Goal: Transaction & Acquisition: Purchase product/service

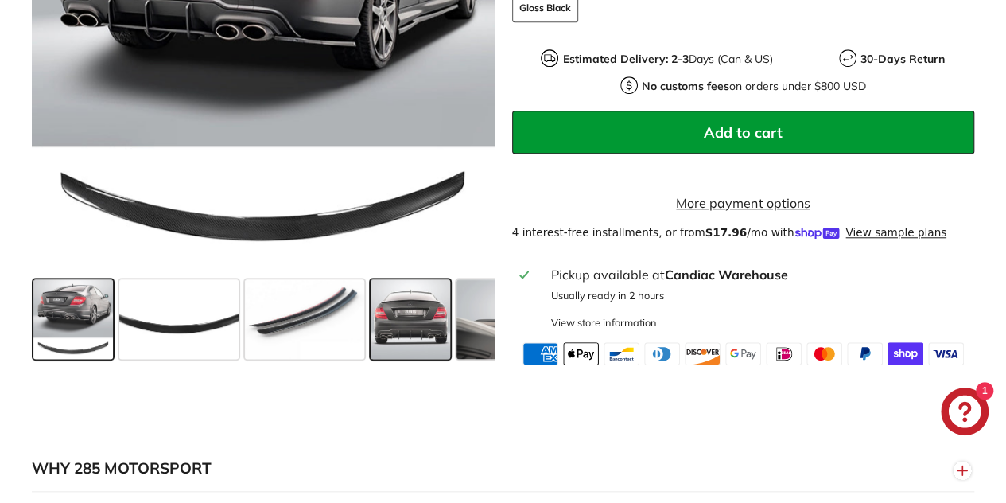
scroll to position [636, 0]
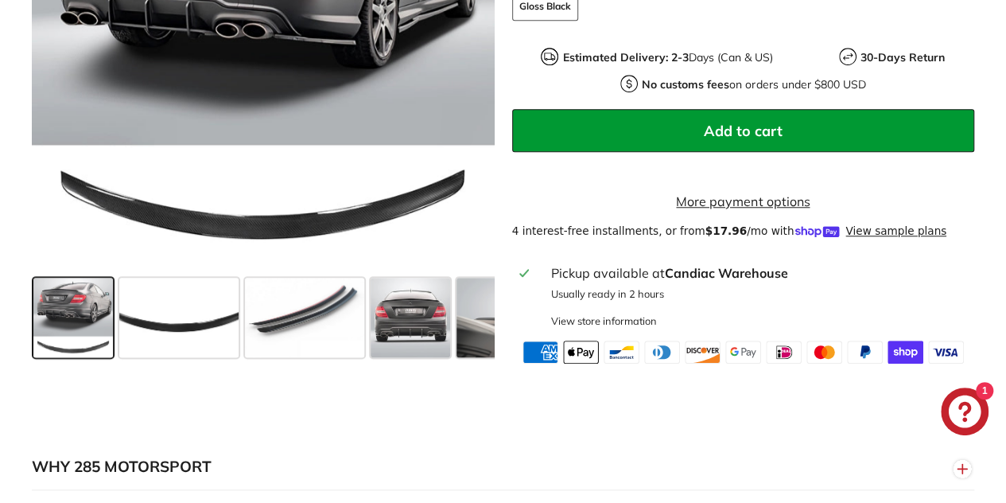
click at [70, 346] on span at bounding box center [73, 317] width 80 height 80
click at [384, 319] on span at bounding box center [411, 317] width 80 height 80
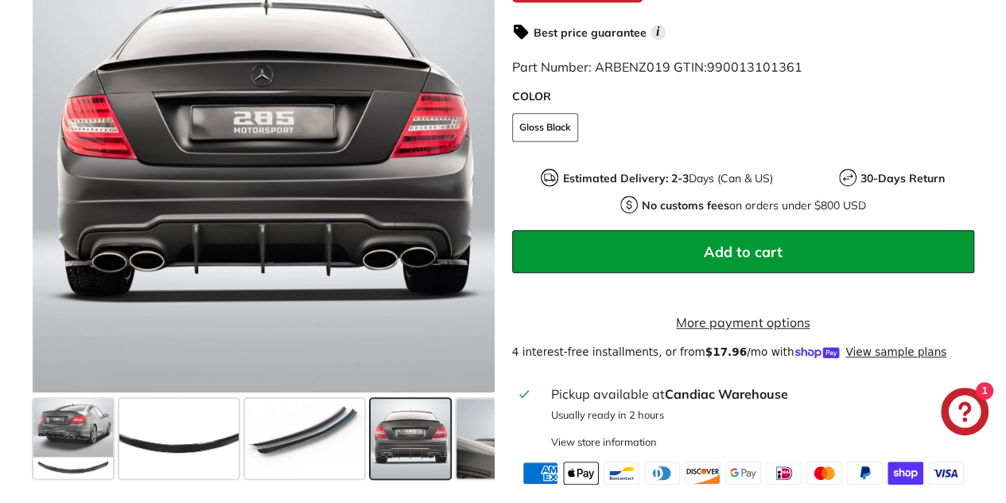
scroll to position [557, 0]
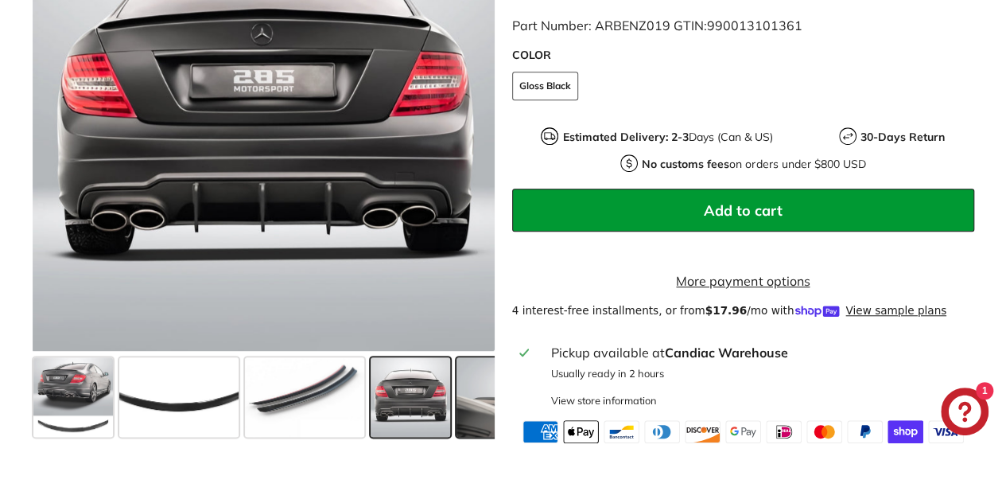
click at [474, 398] on span at bounding box center [515, 397] width 119 height 80
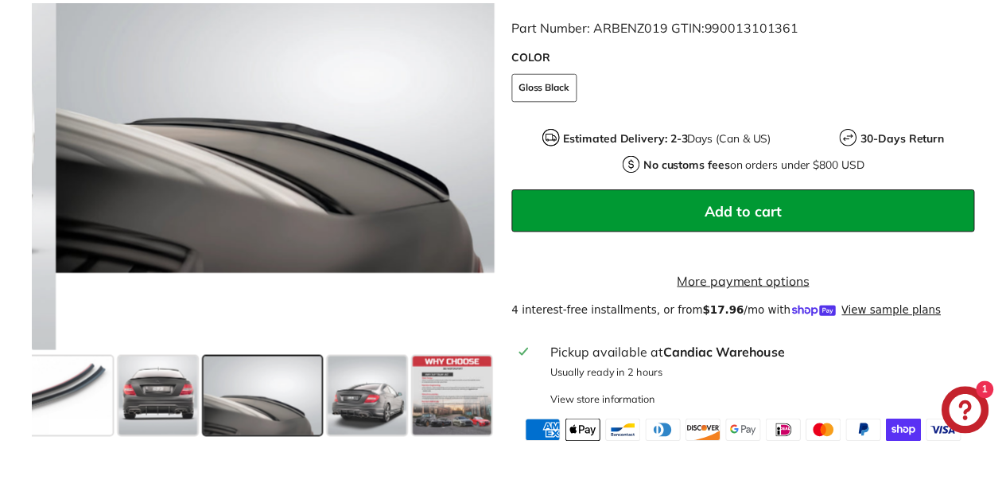
scroll to position [0, 250]
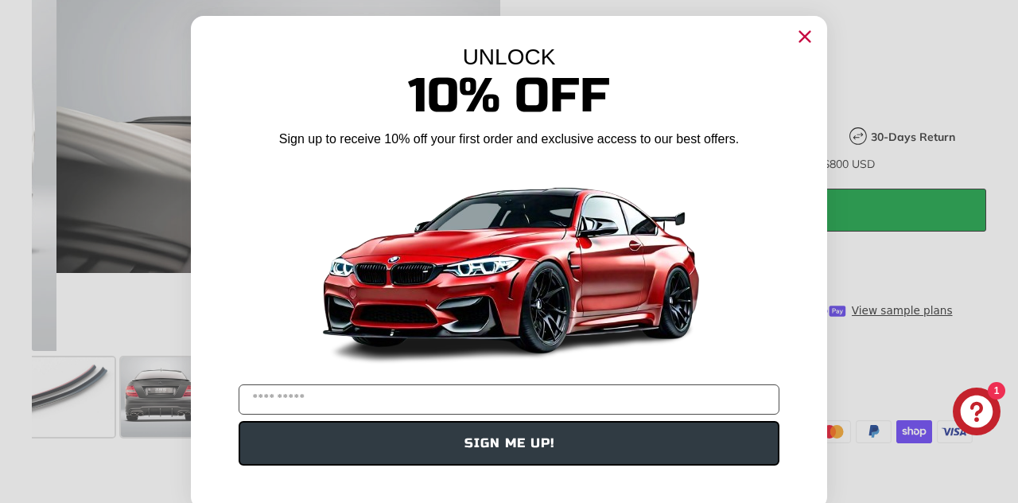
click at [802, 41] on icon "Close dialog" at bounding box center [805, 37] width 10 height 10
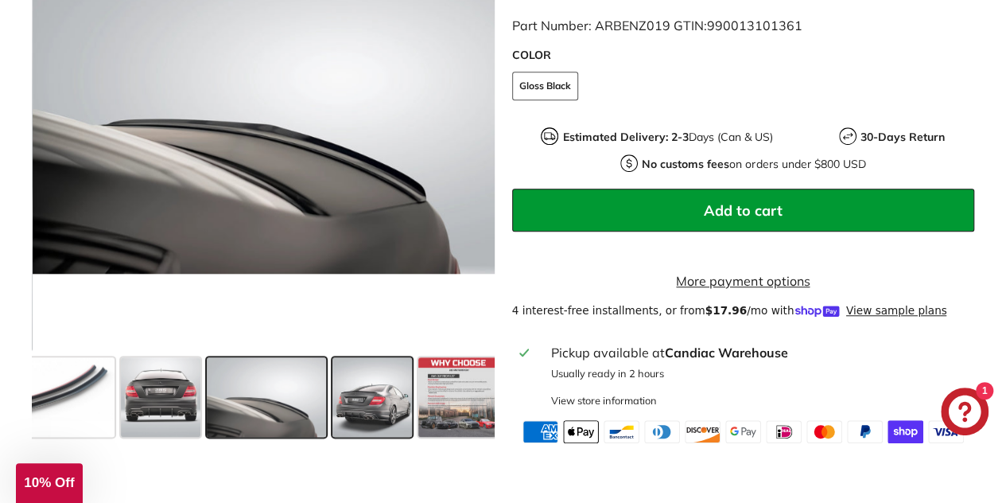
click at [372, 397] on span at bounding box center [372, 397] width 80 height 80
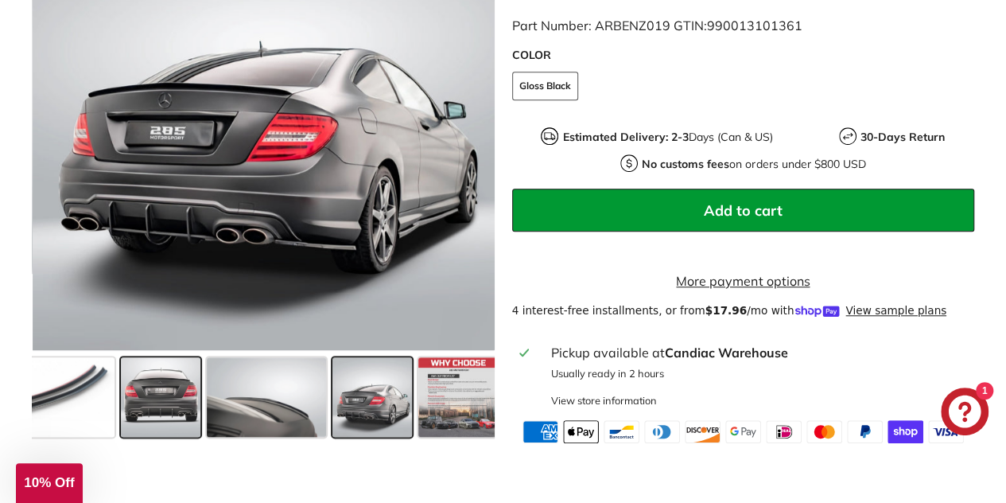
click at [143, 409] on span at bounding box center [161, 397] width 80 height 80
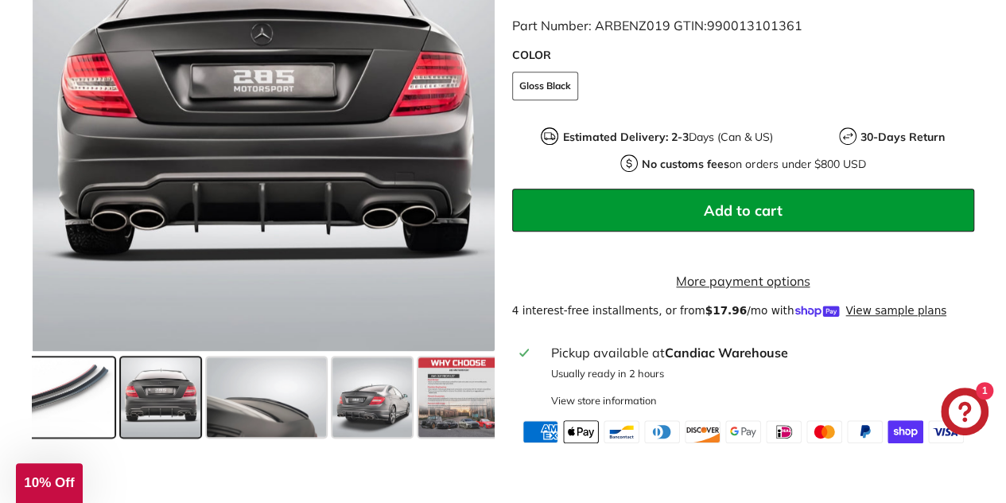
click at [64, 408] on span at bounding box center [54, 397] width 119 height 80
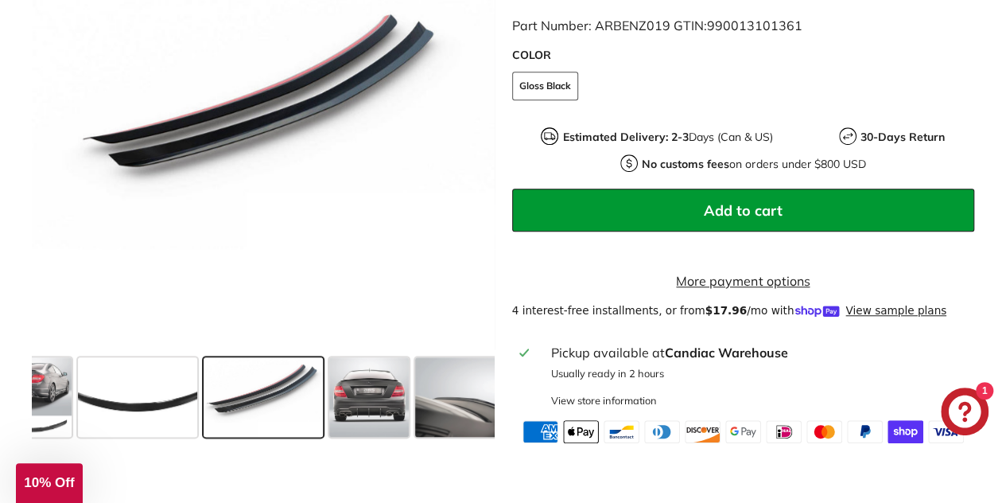
click at [64, 408] on span at bounding box center [32, 397] width 80 height 80
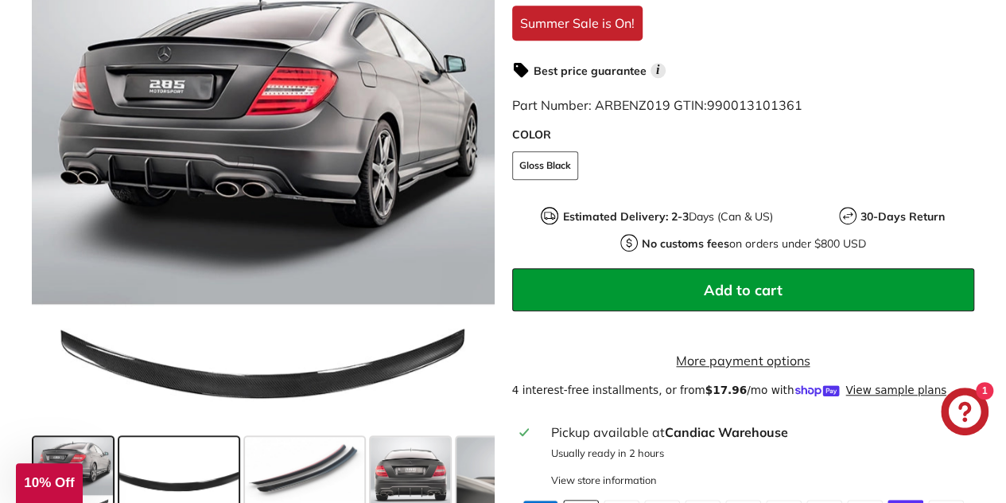
scroll to position [557, 0]
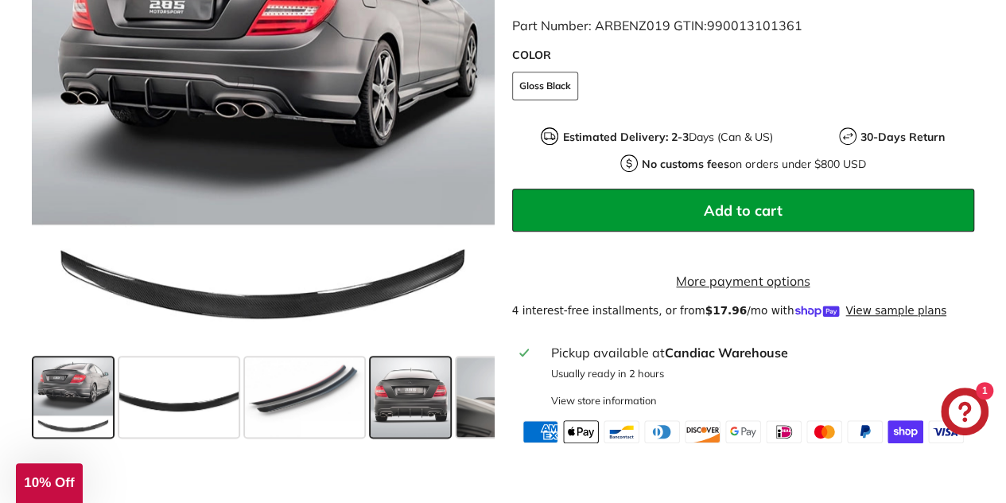
click at [406, 408] on span at bounding box center [411, 397] width 80 height 80
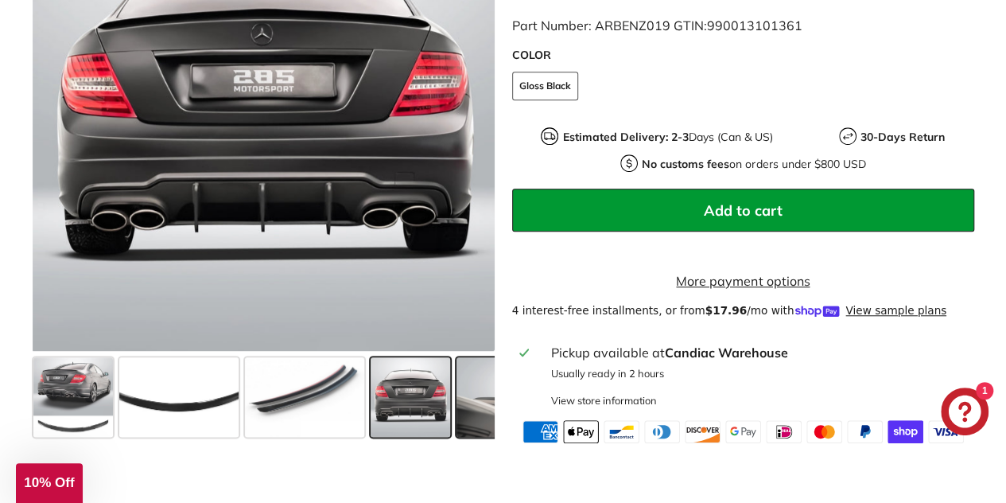
click at [475, 408] on span at bounding box center [515, 397] width 119 height 80
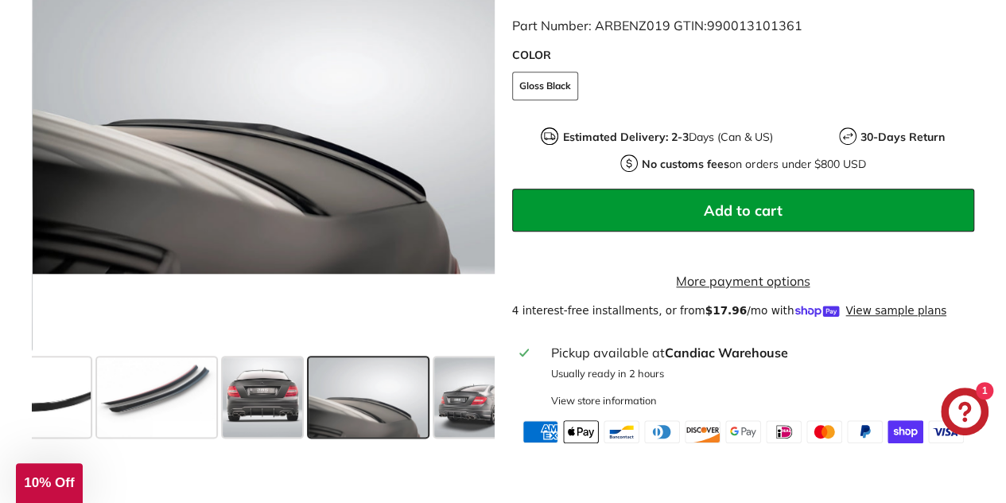
scroll to position [0, 253]
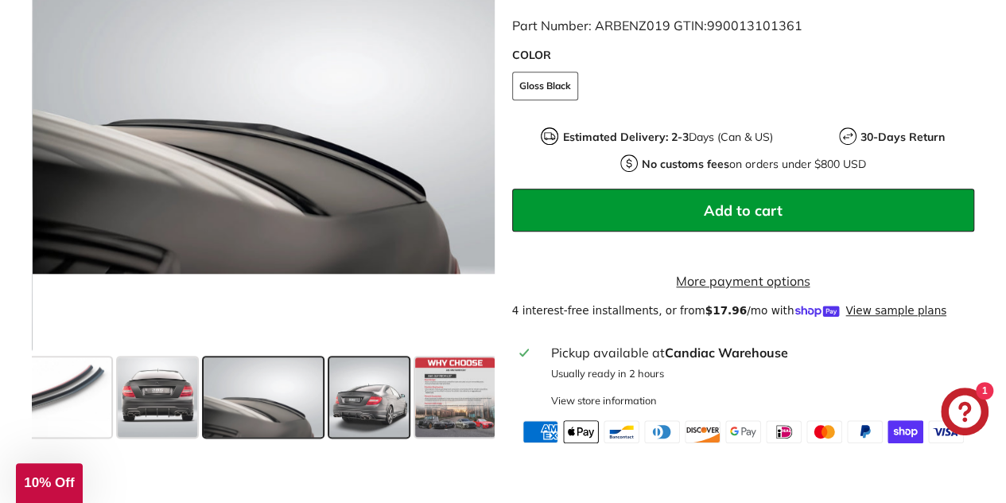
click at [363, 415] on span at bounding box center [369, 397] width 80 height 80
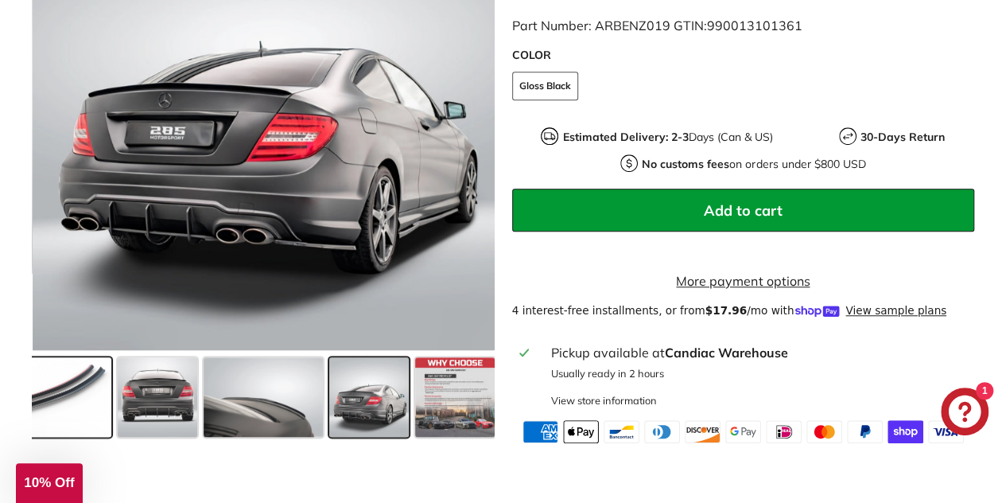
click at [86, 420] on span at bounding box center [51, 397] width 119 height 80
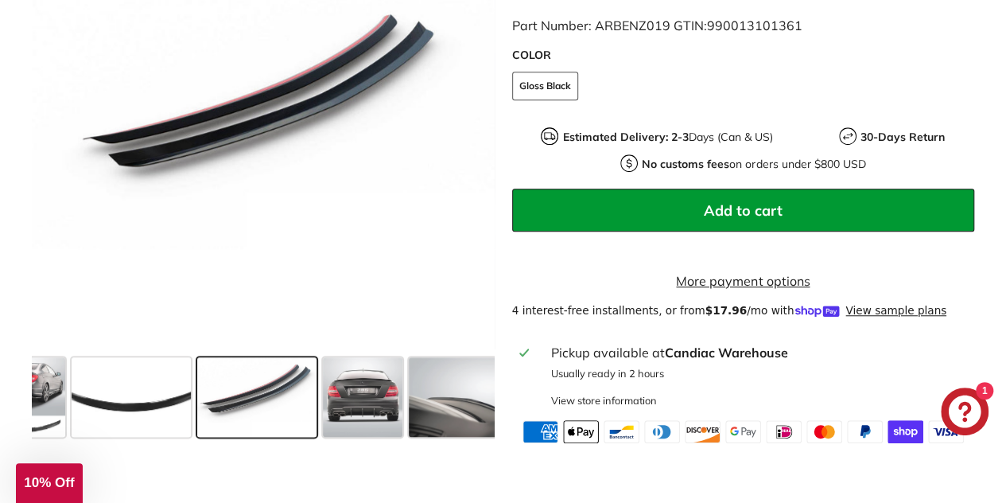
scroll to position [0, 41]
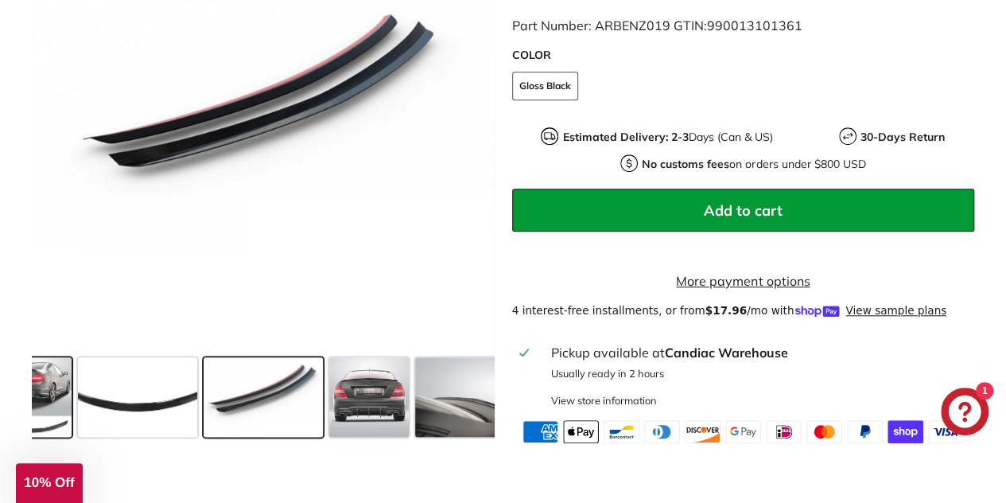
click at [68, 414] on span at bounding box center [32, 397] width 80 height 80
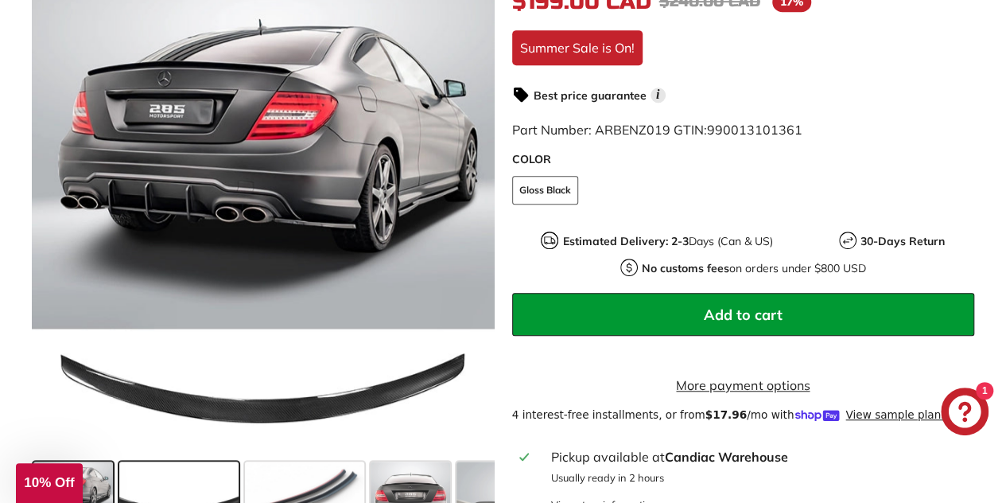
scroll to position [398, 0]
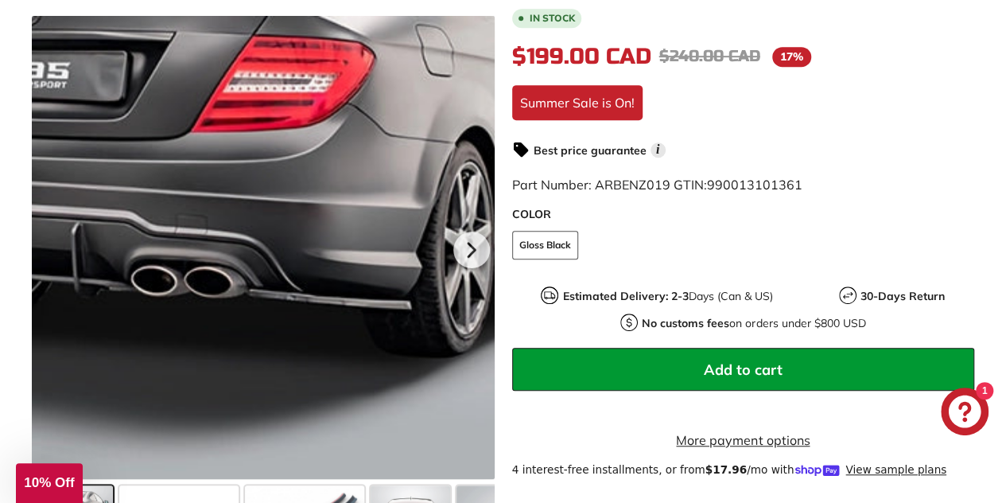
click at [300, 195] on div at bounding box center [263, 247] width 463 height 463
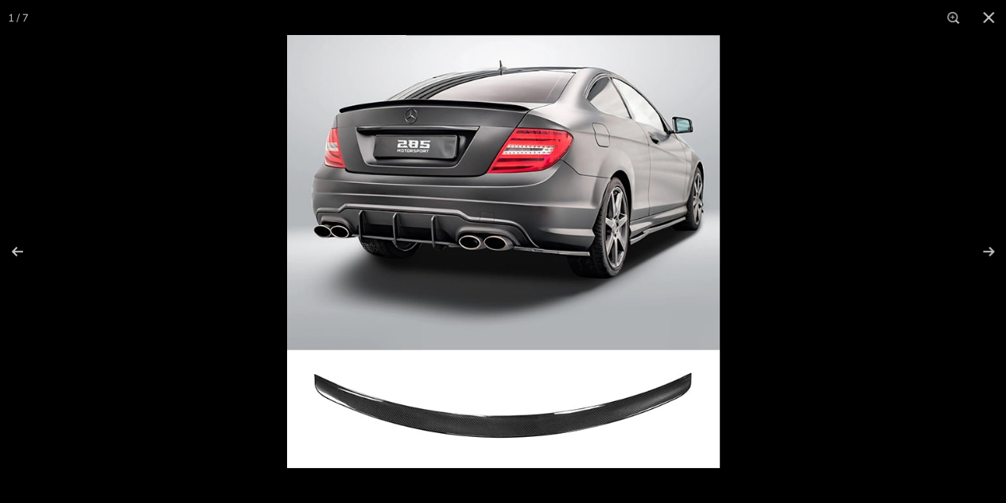
click at [474, 167] on img at bounding box center [503, 251] width 433 height 433
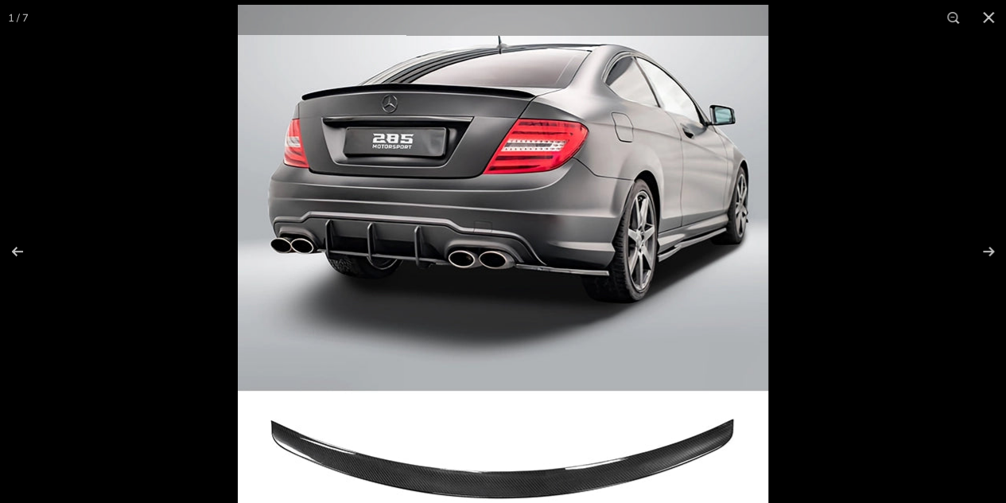
click at [474, 167] on img at bounding box center [503, 270] width 530 height 530
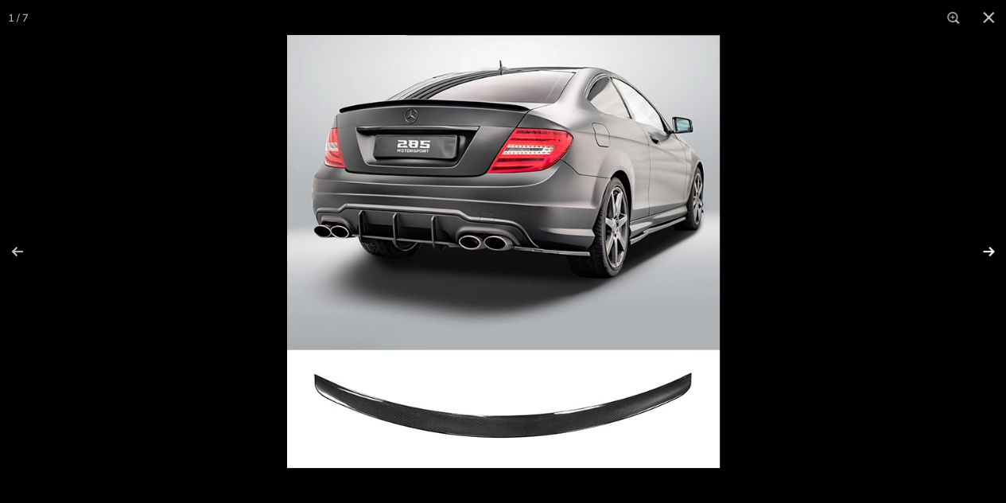
click at [992, 255] on button at bounding box center [978, 252] width 56 height 80
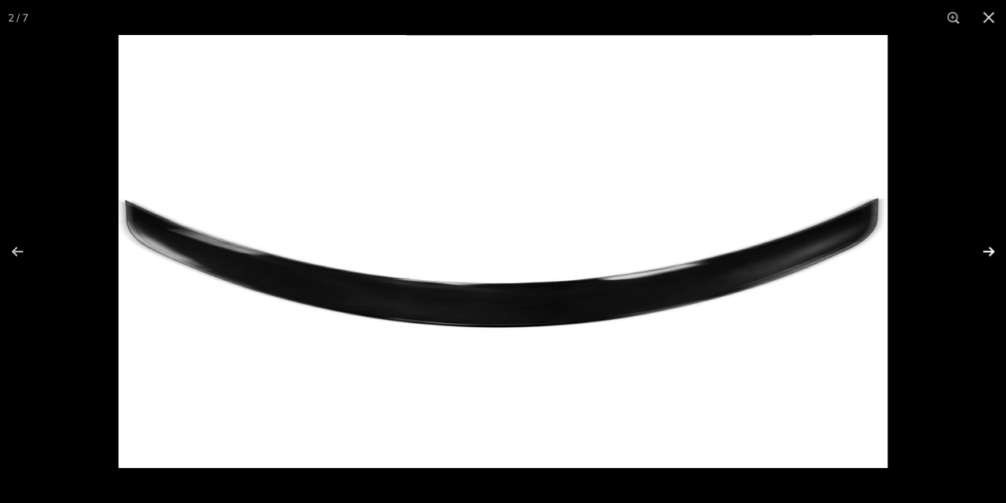
click at [992, 255] on button at bounding box center [978, 252] width 56 height 80
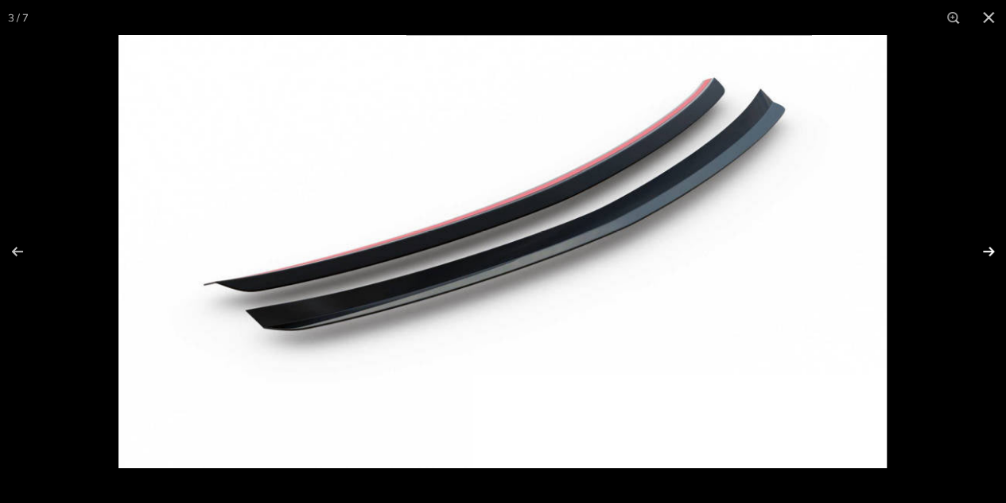
click at [992, 255] on button at bounding box center [978, 252] width 56 height 80
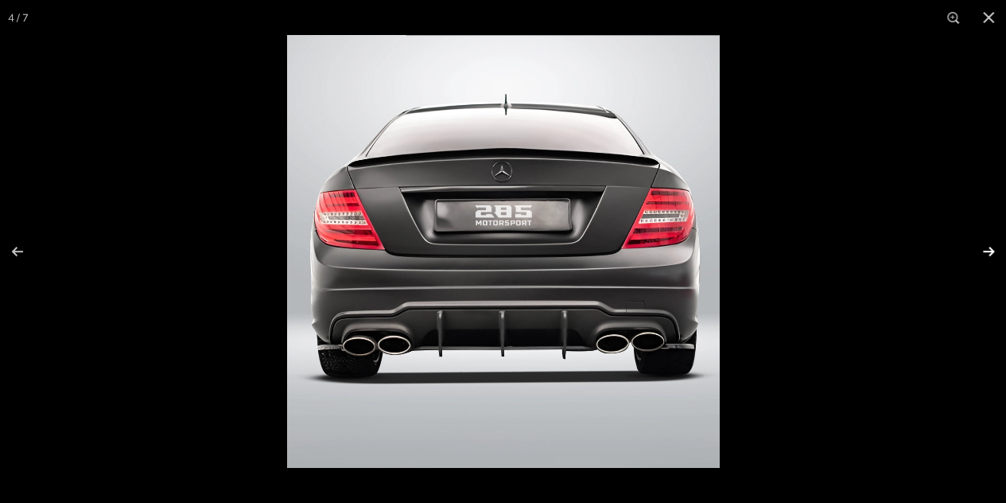
click at [992, 253] on button at bounding box center [978, 252] width 56 height 80
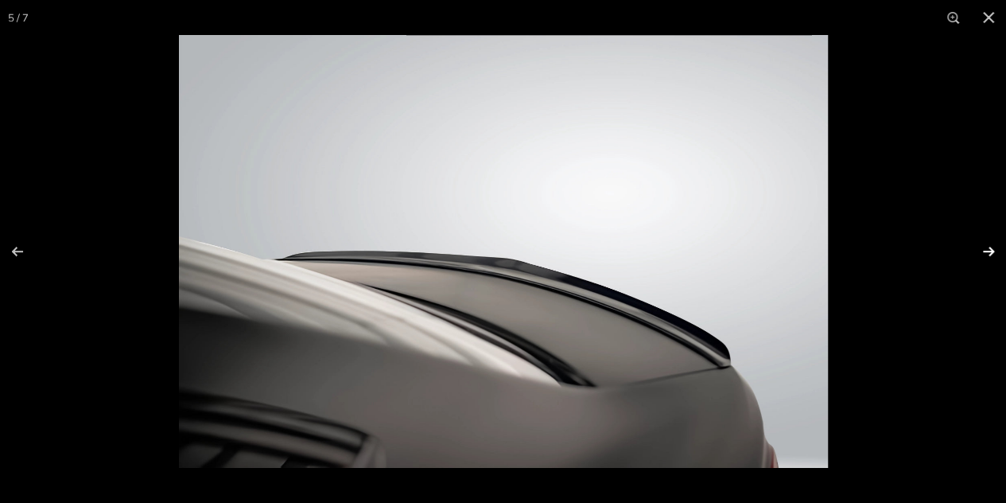
scroll to position [0, 253]
click at [992, 253] on button at bounding box center [978, 252] width 56 height 80
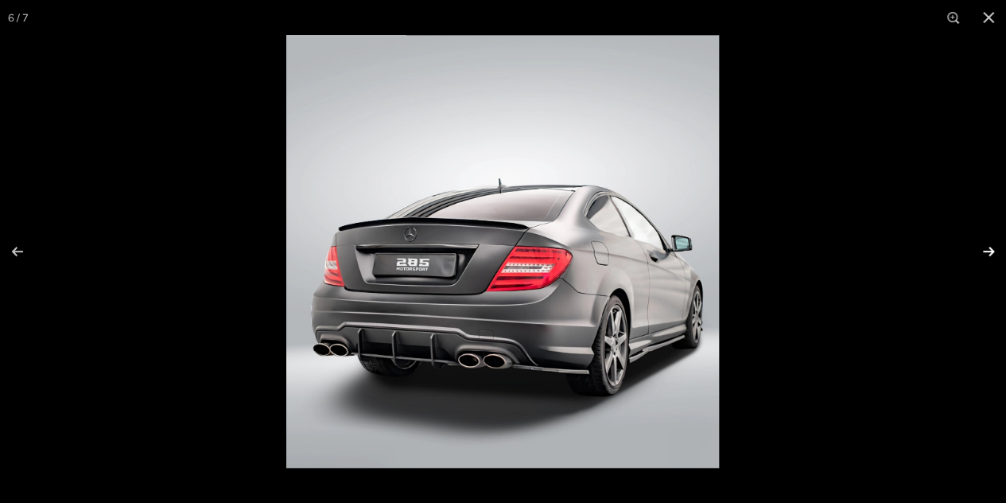
click at [983, 249] on button at bounding box center [978, 252] width 56 height 80
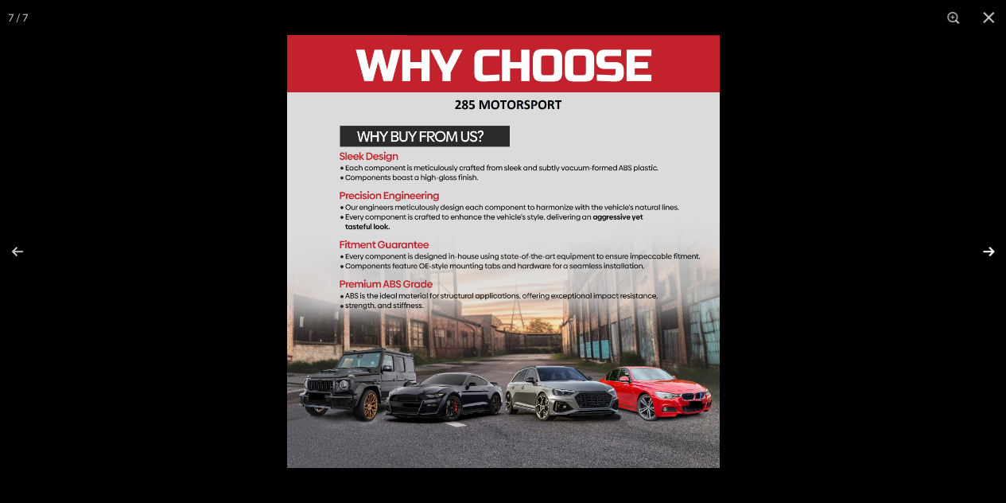
scroll to position [0, 256]
click at [983, 249] on button at bounding box center [978, 252] width 56 height 80
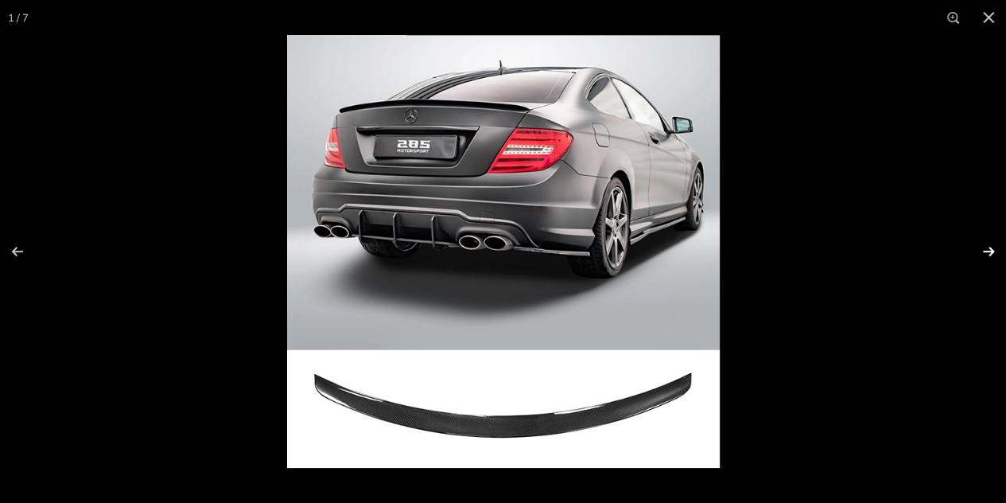
scroll to position [0, 0]
